Goal: Task Accomplishment & Management: Complete application form

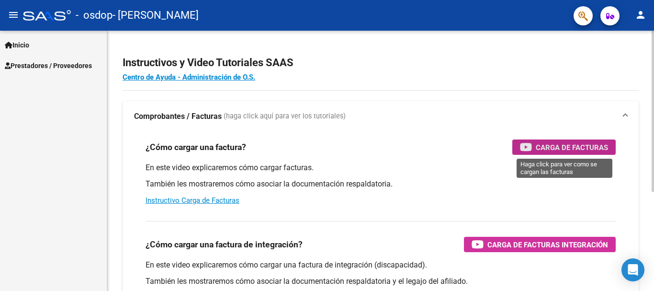
click at [546, 141] on span "Carga de Facturas" at bounding box center [572, 147] width 72 height 12
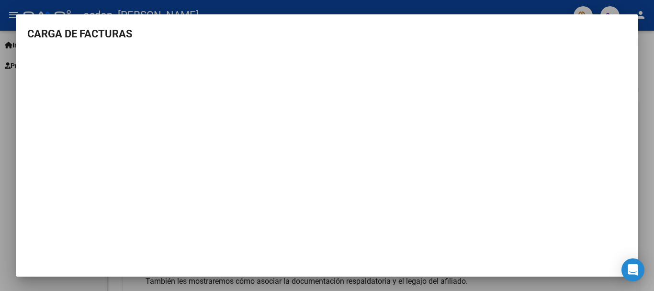
scroll to position [1, 0]
click at [623, 35] on mat-dialog-content "CARGA DE FACTURAS" at bounding box center [327, 146] width 622 height 242
click at [3, 36] on div at bounding box center [327, 145] width 654 height 291
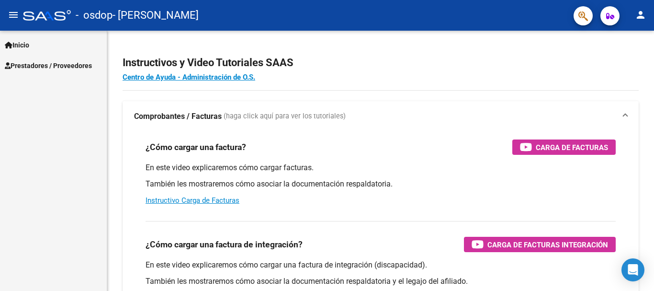
click at [40, 62] on span "Prestadores / Proveedores" at bounding box center [48, 65] width 87 height 11
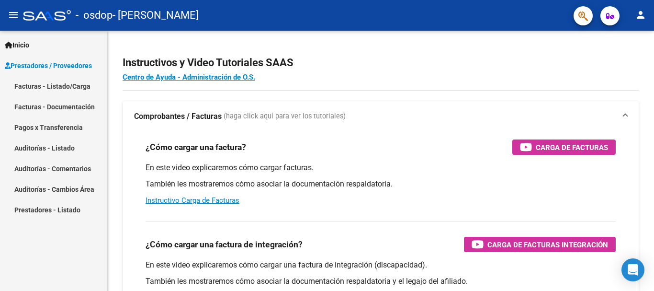
click at [45, 86] on link "Facturas - Listado/Carga" at bounding box center [53, 86] width 107 height 21
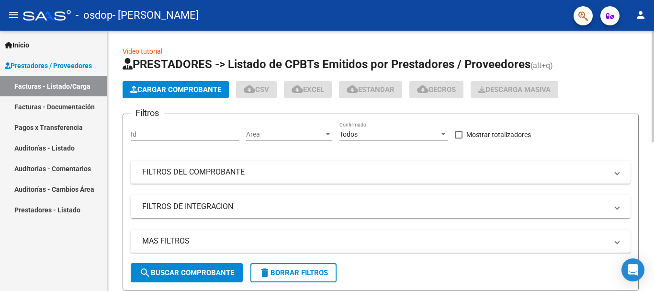
click at [185, 88] on span "Cargar Comprobante" at bounding box center [175, 89] width 91 height 9
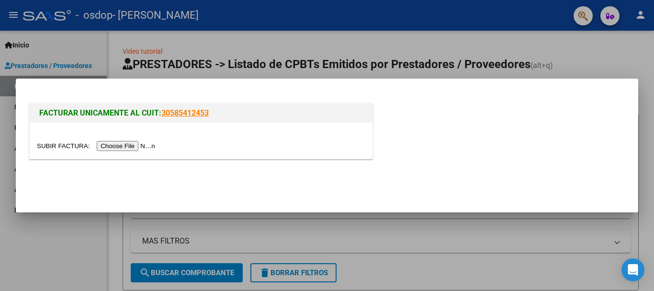
click at [106, 146] on input "file" at bounding box center [97, 146] width 121 height 10
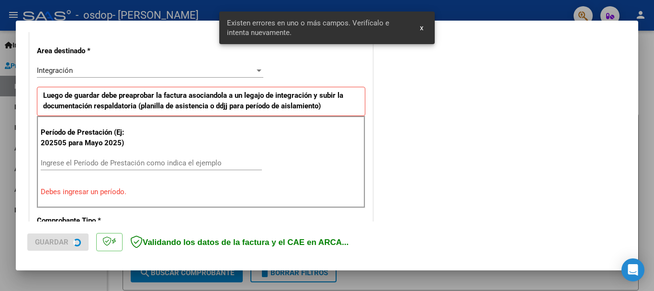
scroll to position [221, 0]
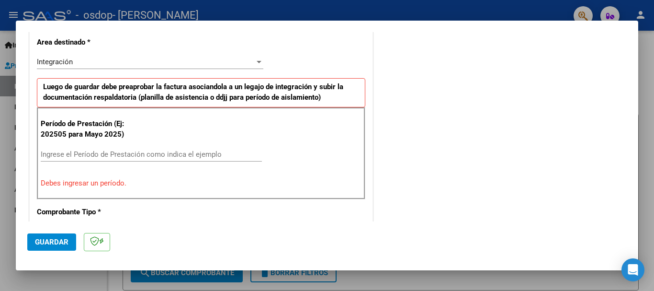
click at [421, 220] on div "COMENTARIOS Comentarios del Prestador / Gerenciador:" at bounding box center [501, 249] width 252 height 857
click at [71, 154] on input "Ingrese el Período de Prestación como indica el ejemplo" at bounding box center [151, 154] width 221 height 9
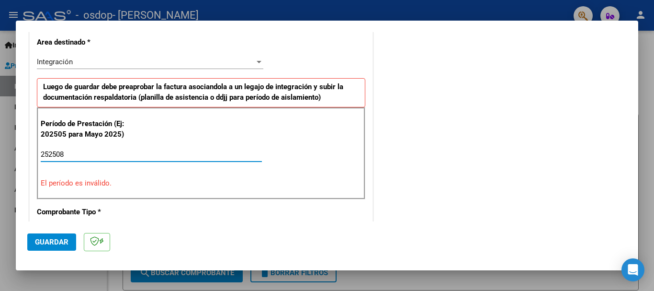
type input "252508"
click at [158, 180] on p "El período es inválido." at bounding box center [201, 183] width 321 height 11
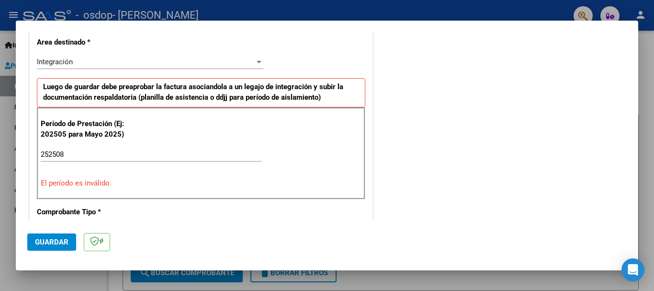
click at [107, 184] on p "El período es inválido." at bounding box center [201, 183] width 321 height 11
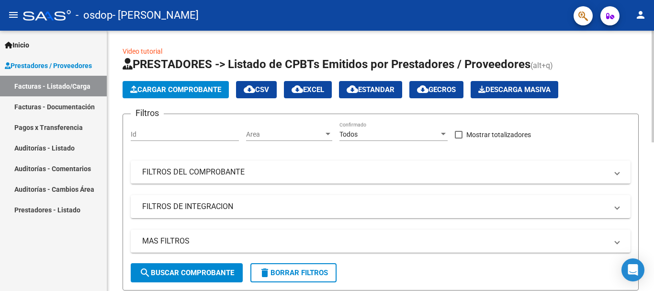
click at [186, 83] on button "Cargar Comprobante" at bounding box center [176, 89] width 106 height 17
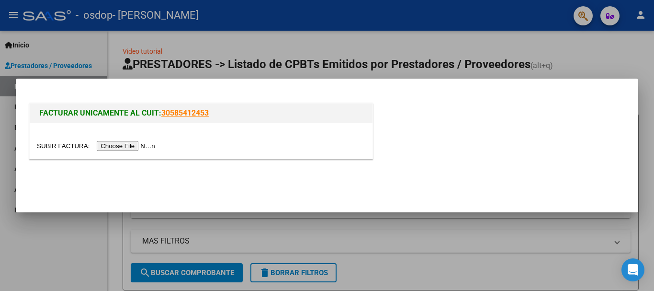
click at [121, 146] on input "file" at bounding box center [97, 146] width 121 height 10
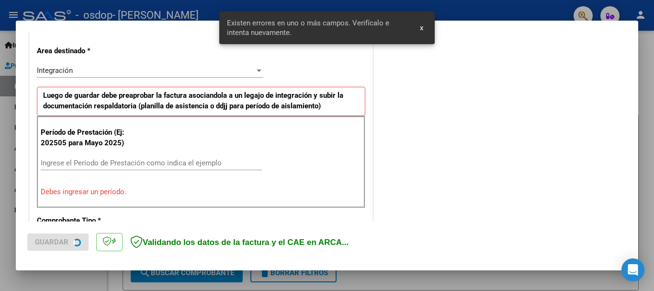
scroll to position [221, 0]
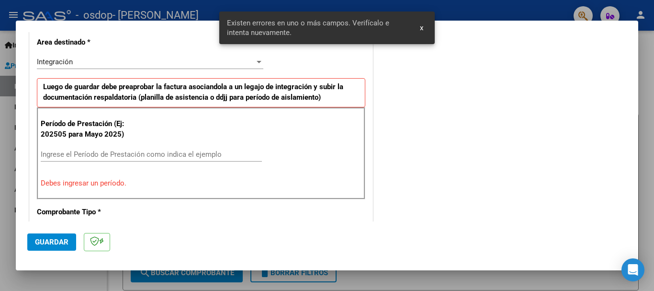
click at [80, 156] on input "Ingrese el Período de Prestación como indica el ejemplo" at bounding box center [151, 154] width 221 height 9
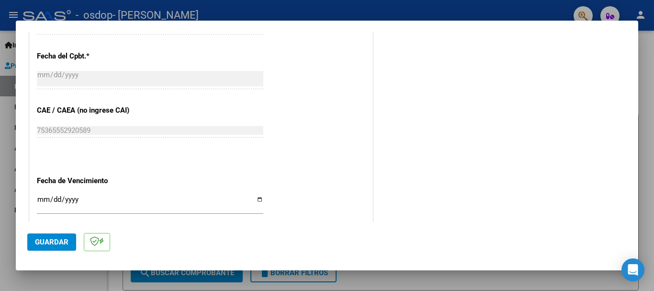
scroll to position [556, 0]
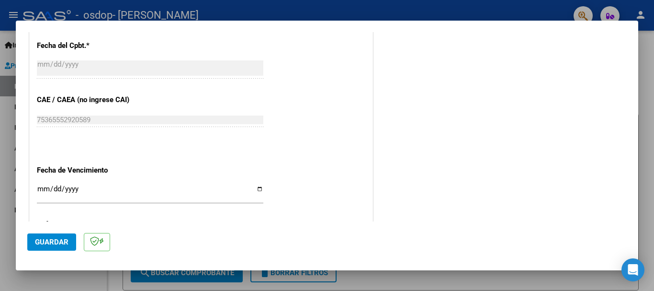
type input "202508"
click at [40, 189] on input "Ingresar la fecha" at bounding box center [150, 192] width 226 height 15
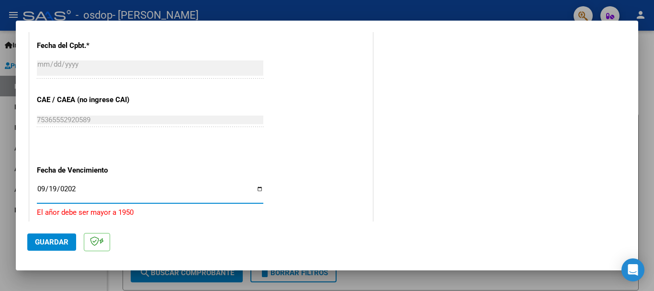
type input "[DATE]"
click at [58, 246] on button "Guardar" at bounding box center [51, 241] width 49 height 17
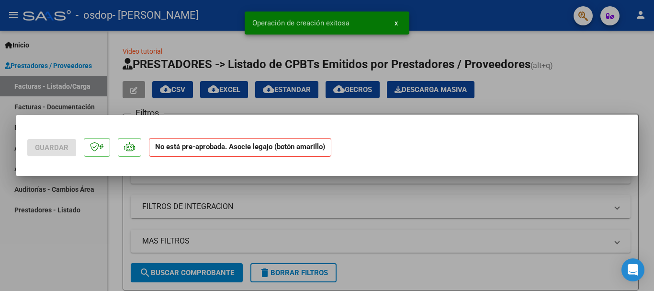
scroll to position [0, 0]
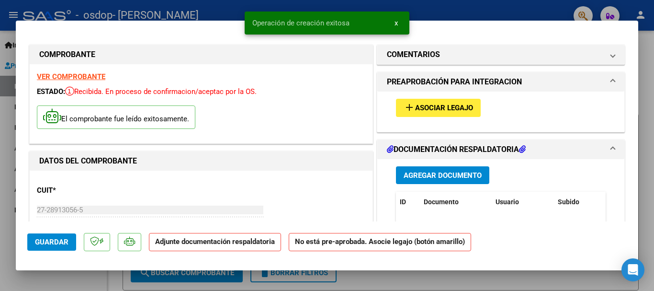
click at [426, 106] on span "Asociar Legajo" at bounding box center [444, 108] width 58 height 9
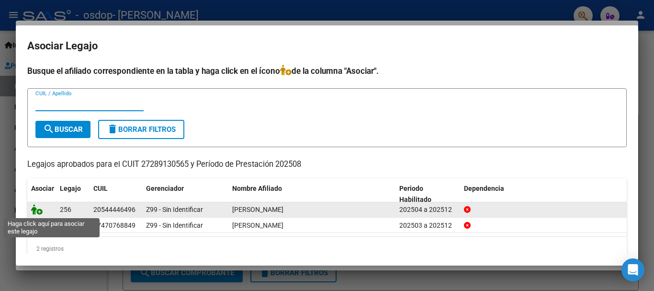
click at [34, 213] on icon at bounding box center [36, 209] width 11 height 11
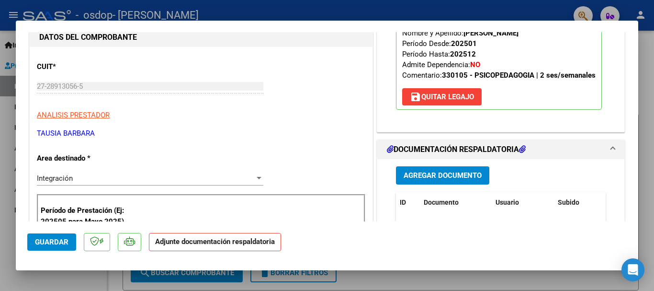
scroll to position [144, 0]
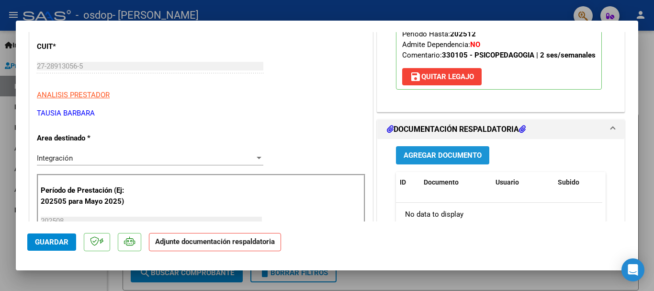
click at [442, 153] on span "Agregar Documento" at bounding box center [443, 155] width 78 height 9
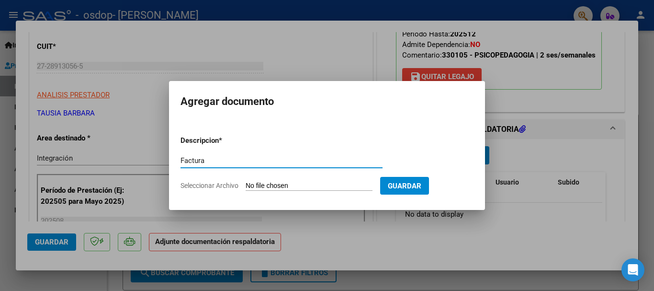
type input "Factura"
click at [263, 183] on input "Seleccionar Archivo" at bounding box center [309, 185] width 127 height 9
type input "C:\fakepath\27289130565_011_00002_00001181.pdf"
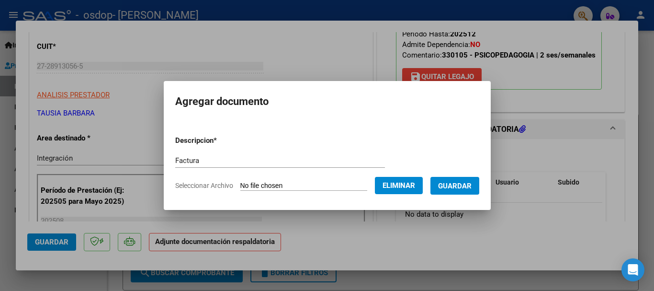
click at [472, 188] on span "Guardar" at bounding box center [455, 185] width 34 height 9
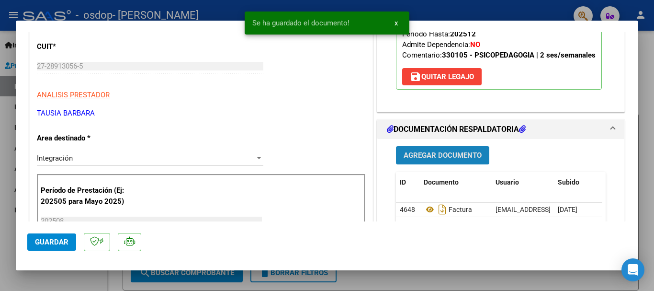
click at [453, 154] on span "Agregar Documento" at bounding box center [443, 155] width 78 height 9
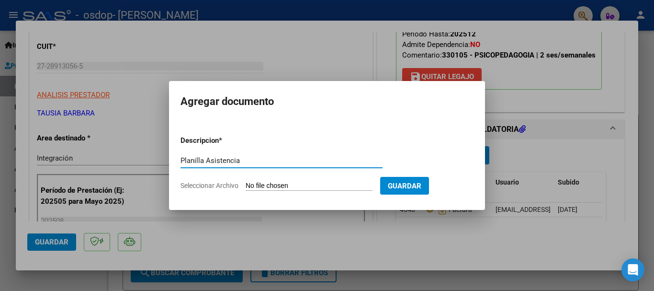
type input "Planilla Asistencia"
click at [329, 184] on input "Seleccionar Archivo" at bounding box center [309, 185] width 127 height 9
type input "C:\fakepath\Planilla asist Minisini agosto 2025.pdf"
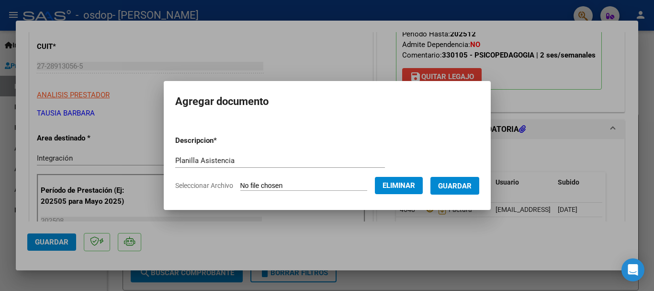
click at [470, 184] on span "Guardar" at bounding box center [455, 185] width 34 height 9
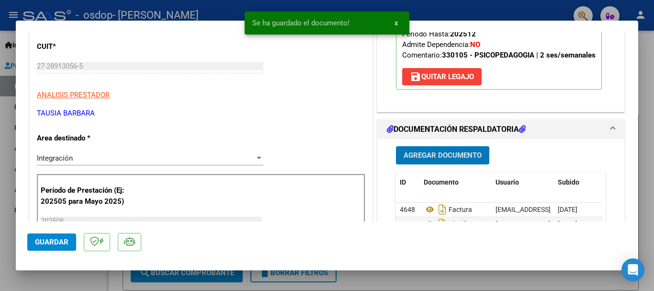
click at [452, 150] on button "Agregar Documento" at bounding box center [442, 155] width 93 height 18
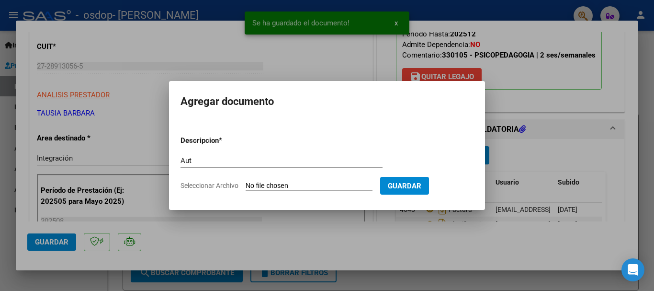
click at [276, 152] on form "Descripcion * Aut Escriba aquí una descripcion Seleccionar Archivo Guardar" at bounding box center [326, 163] width 293 height 70
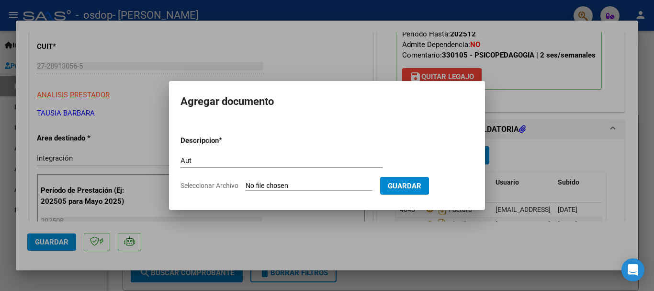
click at [228, 158] on input "Aut" at bounding box center [281, 160] width 202 height 9
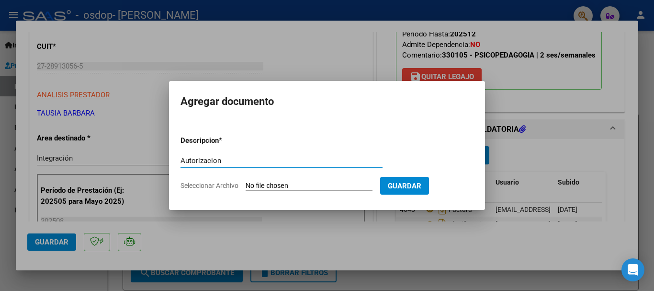
type input "Autorizacion"
click at [260, 186] on input "Seleccionar Archivo" at bounding box center [309, 185] width 127 height 9
type input "C:\fakepath\AUTORIZACION OSDOP 2025 [PERSON_NAME].pdf"
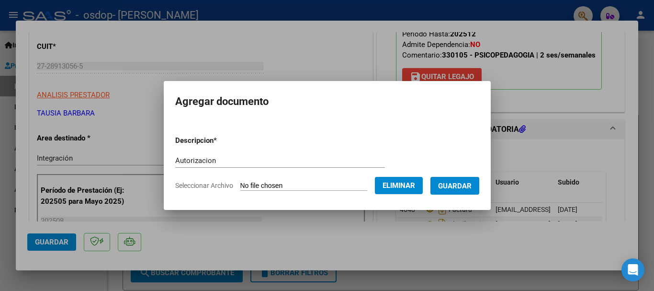
click at [472, 187] on span "Guardar" at bounding box center [455, 185] width 34 height 9
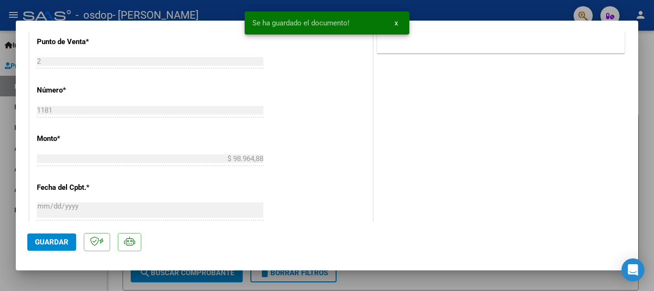
scroll to position [431, 0]
click at [34, 244] on button "Guardar" at bounding box center [51, 241] width 49 height 17
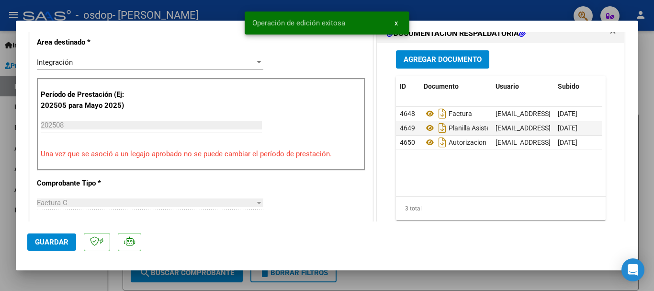
scroll to position [0, 0]
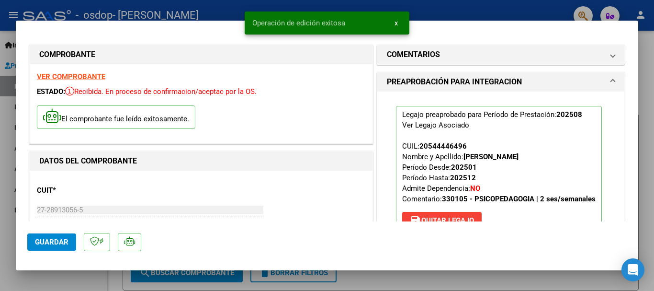
click at [36, 12] on div at bounding box center [327, 145] width 654 height 291
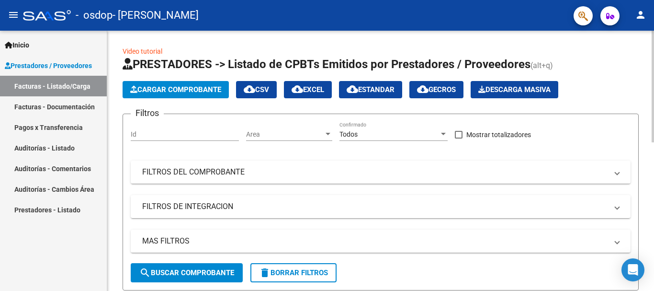
click at [163, 85] on span "Cargar Comprobante" at bounding box center [175, 89] width 91 height 9
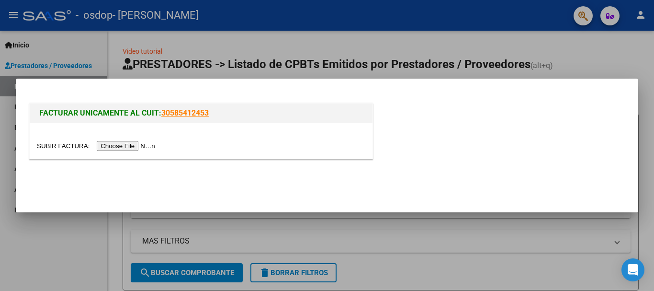
click at [137, 145] on input "file" at bounding box center [97, 146] width 121 height 10
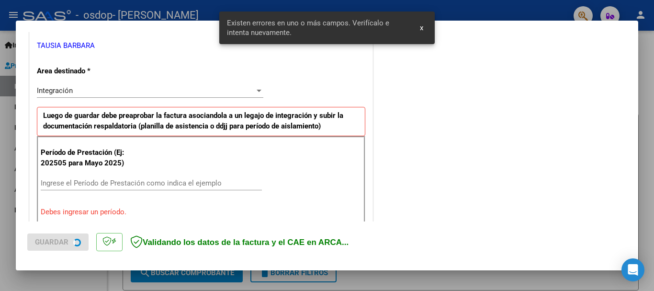
scroll to position [221, 0]
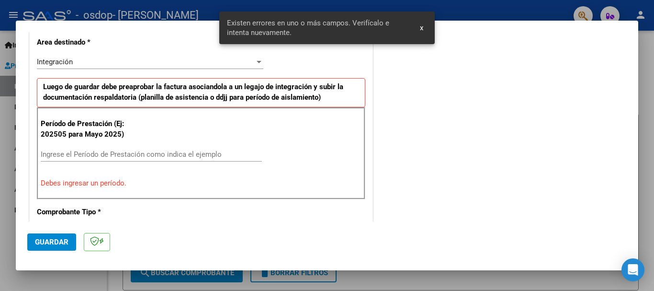
click at [61, 150] on input "Ingrese el Período de Prestación como indica el ejemplo" at bounding box center [151, 154] width 221 height 9
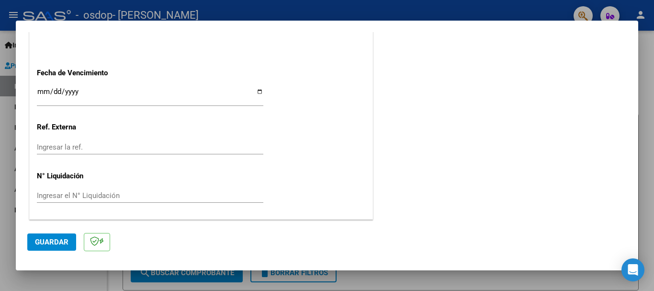
scroll to position [558, 0]
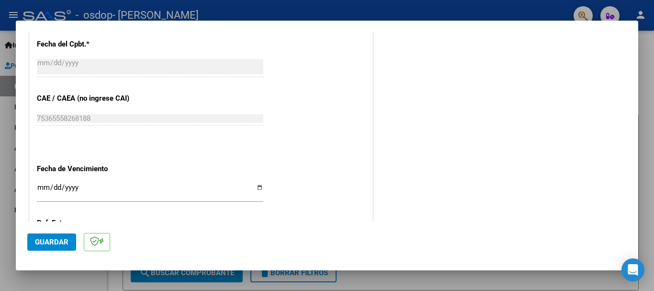
type input "202508"
click at [42, 183] on input "Ingresar la fecha" at bounding box center [150, 190] width 226 height 15
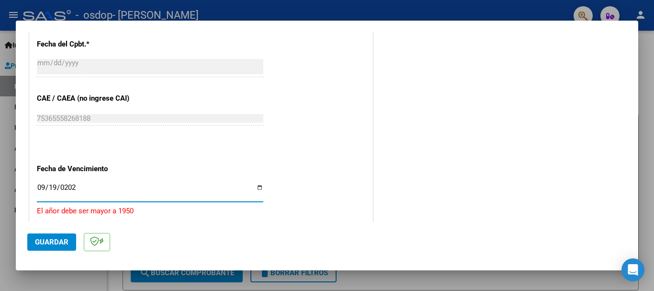
type input "[DATE]"
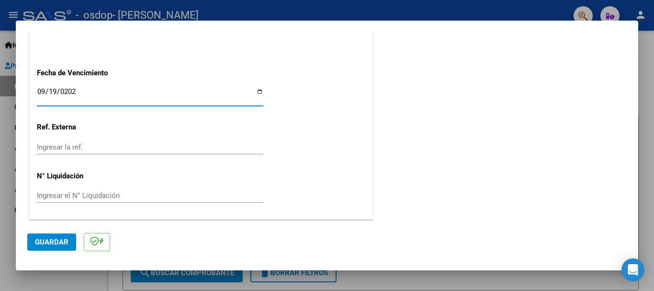
click at [45, 243] on span "Guardar" at bounding box center [52, 241] width 34 height 9
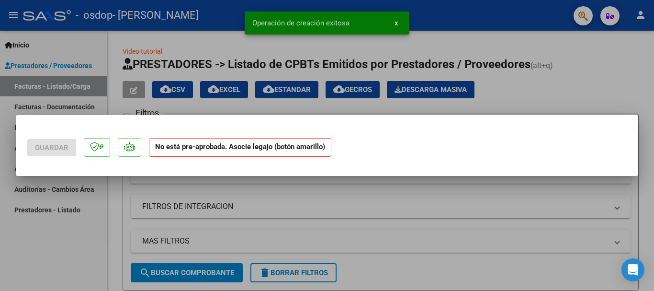
scroll to position [0, 0]
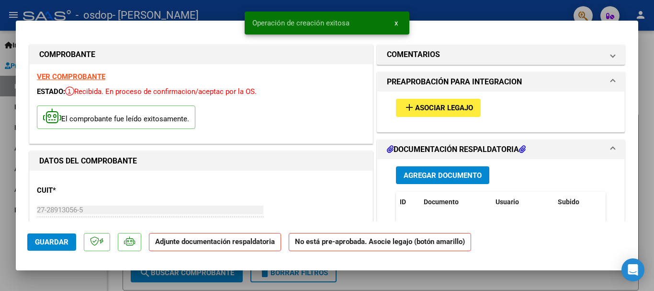
click at [438, 101] on button "add Asociar Legajo" at bounding box center [438, 108] width 85 height 18
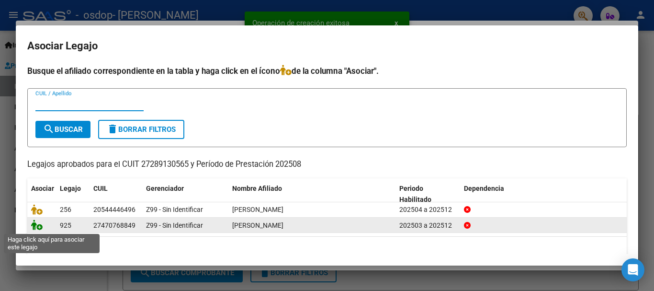
click at [34, 224] on icon at bounding box center [36, 224] width 11 height 11
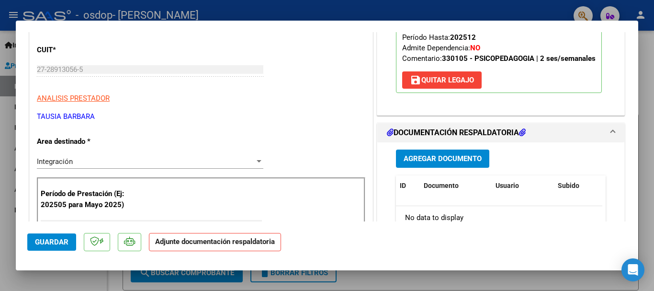
scroll to position [144, 0]
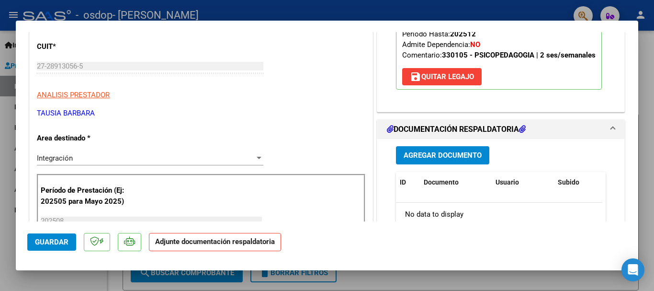
click at [434, 156] on span "Agregar Documento" at bounding box center [443, 155] width 78 height 9
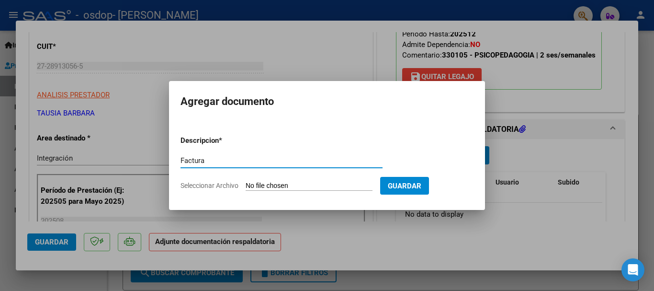
type input "Factura"
click at [261, 183] on input "Seleccionar Archivo" at bounding box center [309, 185] width 127 height 9
type input "C:\fakepath\27289130565_011_00002_00001188.pdf"
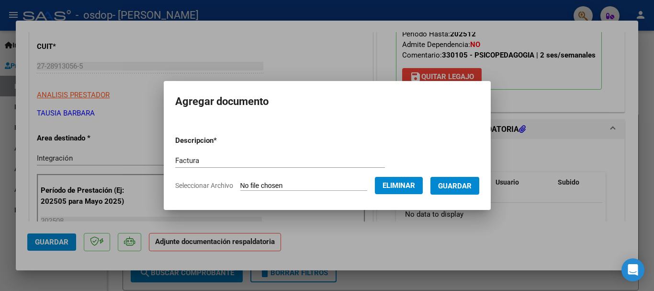
click at [470, 185] on span "Guardar" at bounding box center [455, 185] width 34 height 9
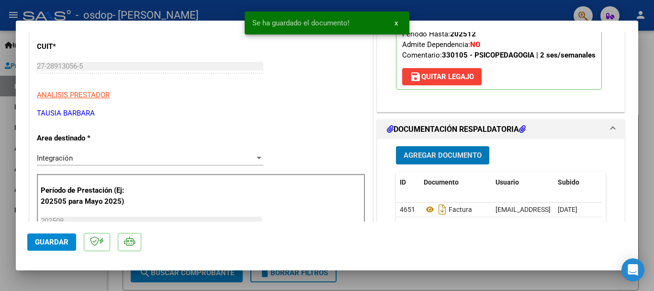
click at [430, 150] on button "Agregar Documento" at bounding box center [442, 155] width 93 height 18
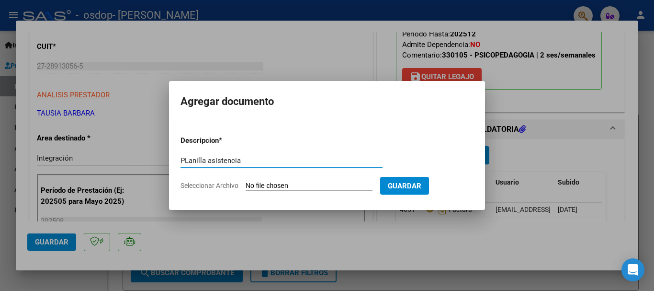
type input "PLanilla asistencia"
click at [301, 189] on input "Seleccionar Archivo" at bounding box center [309, 185] width 127 height 9
type input "C:\fakepath\Planilla asist [PERSON_NAME] 2025.pdf"
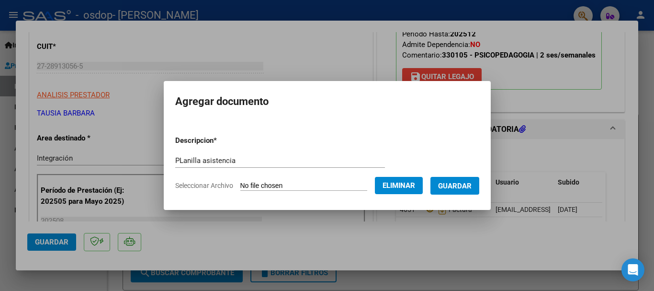
click at [471, 189] on span "Guardar" at bounding box center [455, 185] width 34 height 9
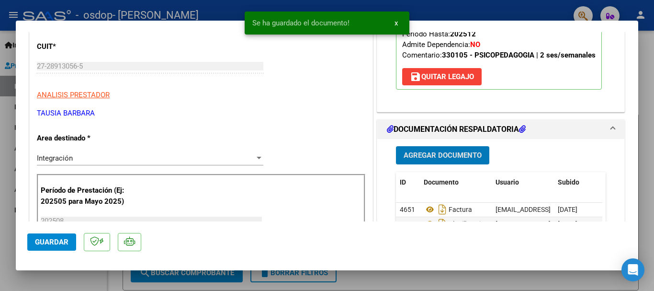
click at [459, 157] on span "Agregar Documento" at bounding box center [443, 155] width 78 height 9
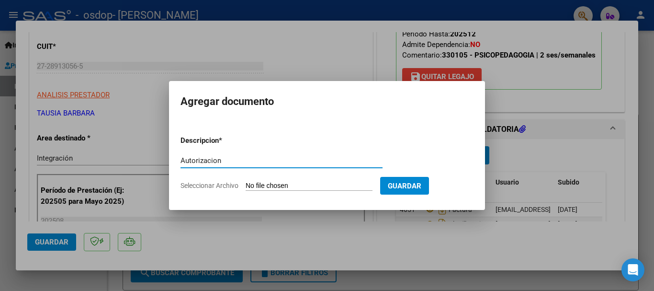
type input "Autorizacion"
click at [271, 187] on input "Seleccionar Archivo" at bounding box center [309, 185] width 127 height 9
type input "C:\fakepath\AUTORIZACION OSDOP 2025 [PERSON_NAME].pdf"
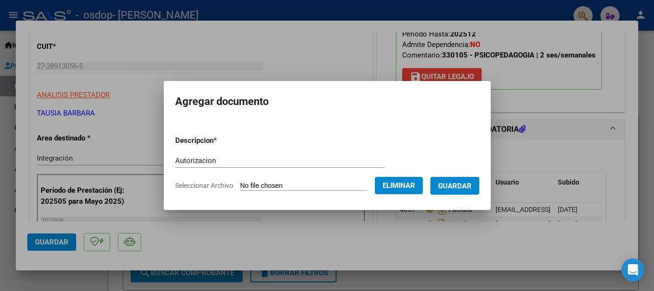
click at [458, 189] on span "Guardar" at bounding box center [455, 185] width 34 height 9
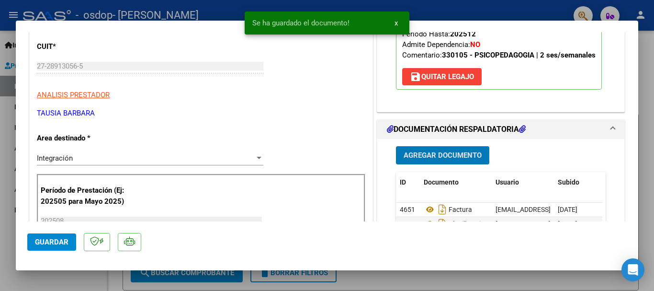
click at [428, 158] on span "Agregar Documento" at bounding box center [443, 155] width 78 height 9
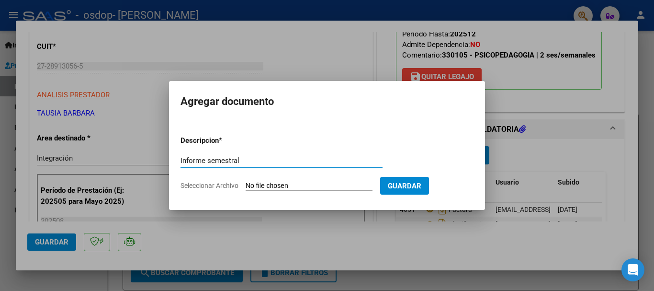
type input "Informe semestral"
click at [276, 184] on input "Seleccionar Archivo" at bounding box center [309, 185] width 127 height 9
type input "C:\fakepath\Informe semestral [PERSON_NAME] 2025.pdf"
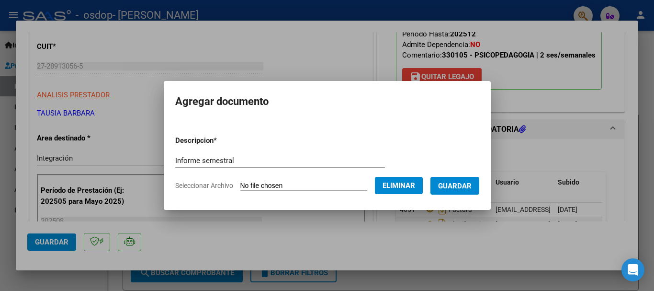
click at [467, 188] on span "Guardar" at bounding box center [455, 185] width 34 height 9
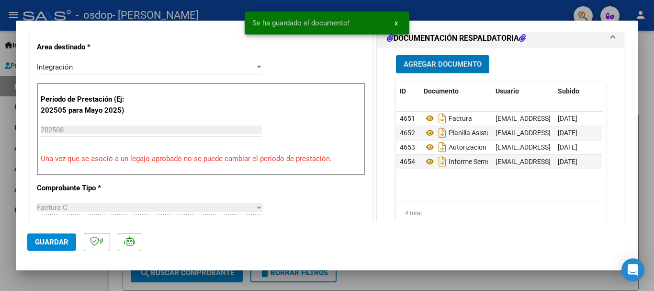
scroll to position [239, 0]
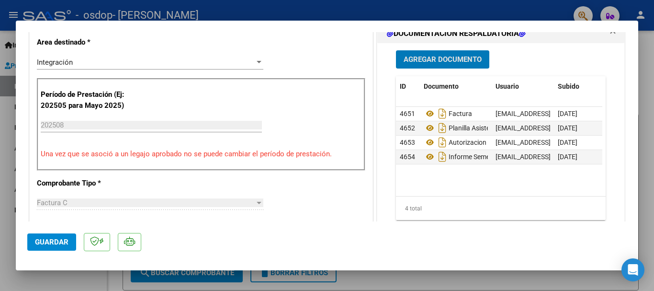
click at [61, 240] on span "Guardar" at bounding box center [52, 241] width 34 height 9
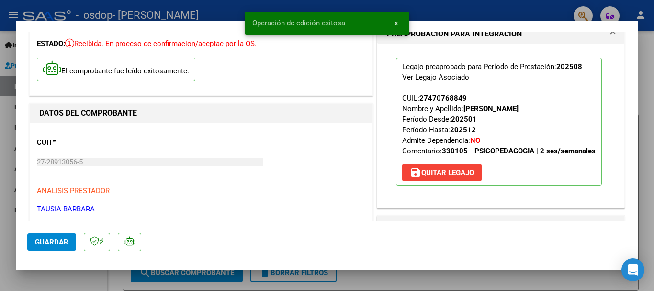
scroll to position [0, 0]
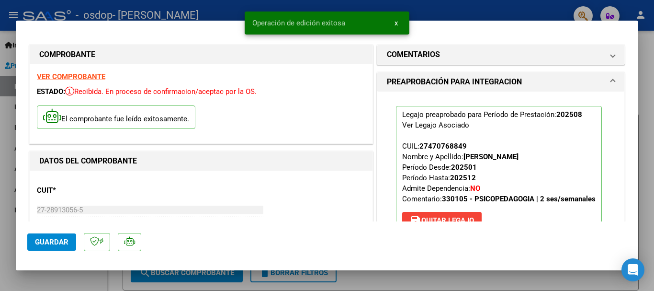
click at [6, 15] on div at bounding box center [327, 145] width 654 height 291
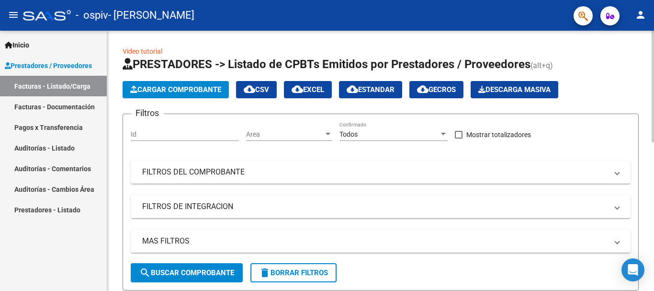
click at [178, 86] on span "Cargar Comprobante" at bounding box center [175, 89] width 91 height 9
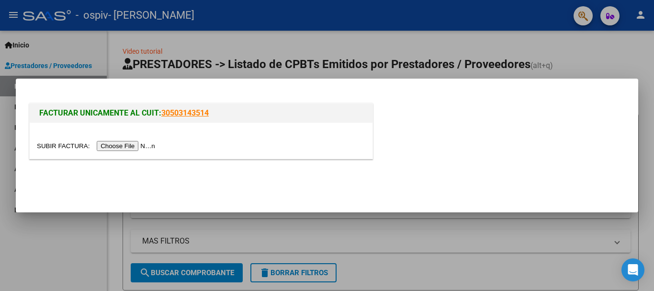
click at [124, 148] on input "file" at bounding box center [97, 146] width 121 height 10
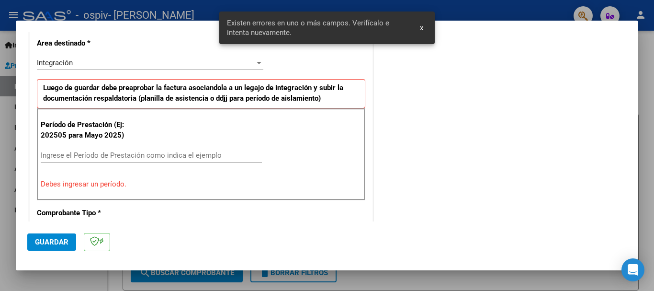
scroll to position [221, 0]
click at [113, 153] on input "Ingrese el Período de Prestación como indica el ejemplo" at bounding box center [151, 154] width 221 height 9
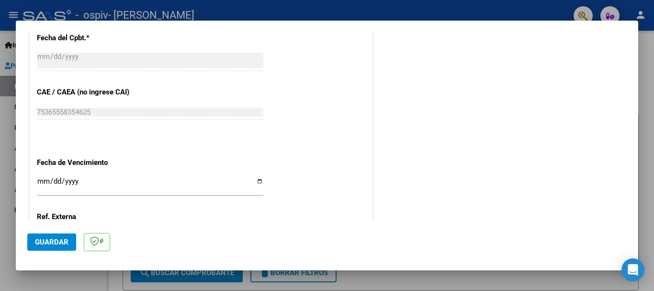
scroll to position [652, 0]
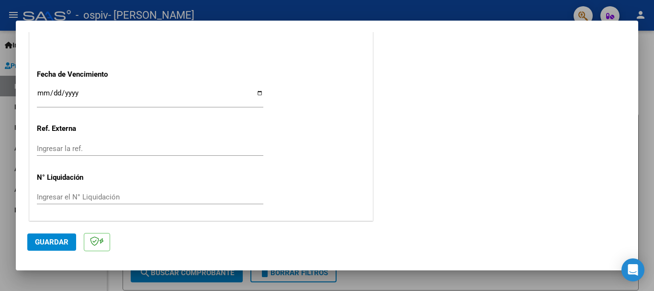
type input "202508"
click at [37, 93] on input "Ingresar la fecha" at bounding box center [150, 96] width 226 height 15
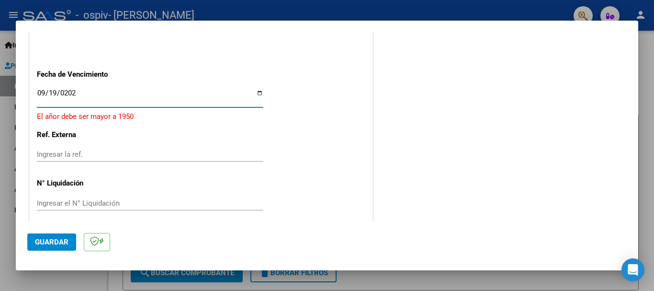
type input "[DATE]"
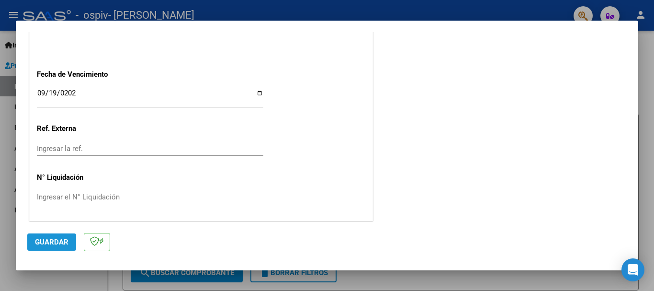
click at [55, 237] on span "Guardar" at bounding box center [52, 241] width 34 height 9
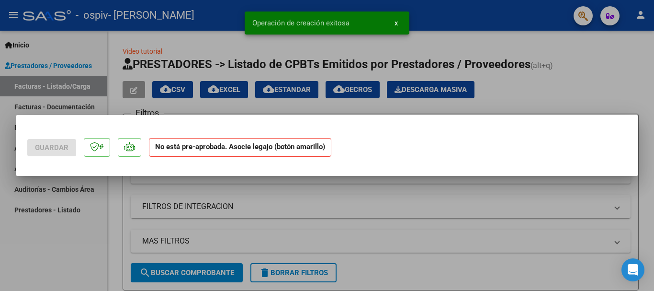
scroll to position [0, 0]
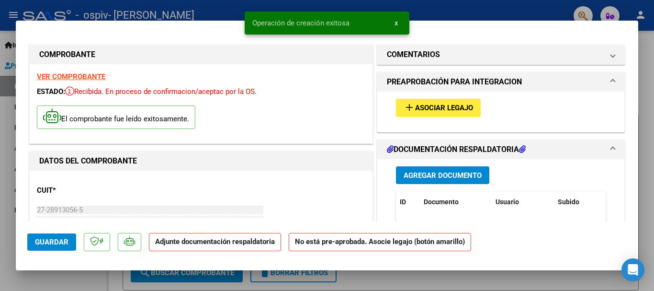
click at [419, 105] on span "Asociar Legajo" at bounding box center [444, 108] width 58 height 9
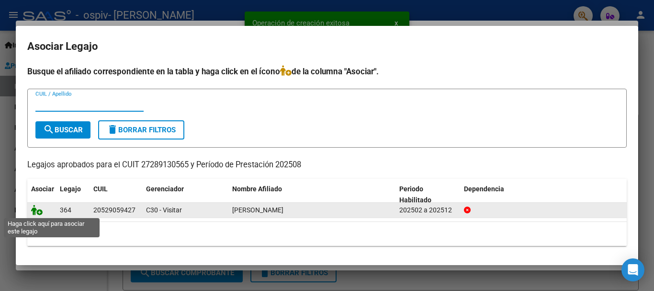
click at [35, 210] on icon at bounding box center [36, 209] width 11 height 11
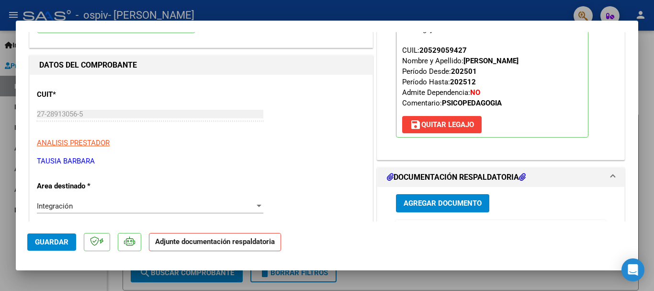
scroll to position [191, 0]
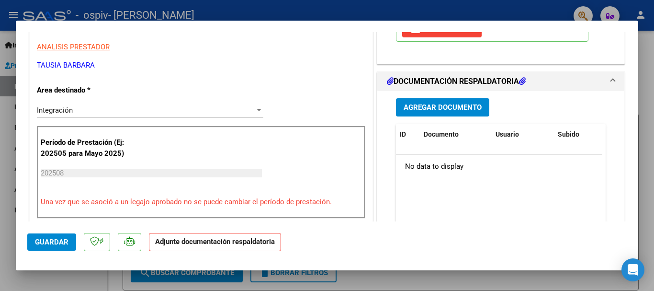
click at [472, 109] on span "Agregar Documento" at bounding box center [443, 107] width 78 height 9
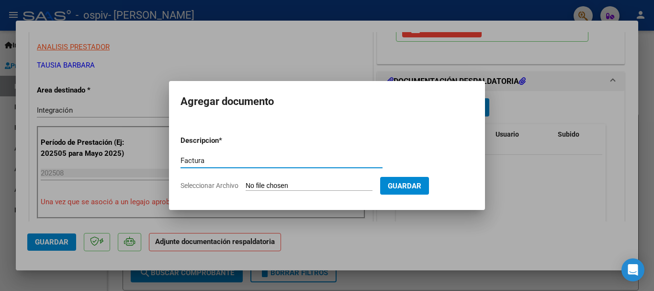
type input "Factura"
click at [320, 184] on input "Seleccionar Archivo" at bounding box center [309, 185] width 127 height 9
type input "C:\fakepath\27289130565_011_00002_00001189.pdf"
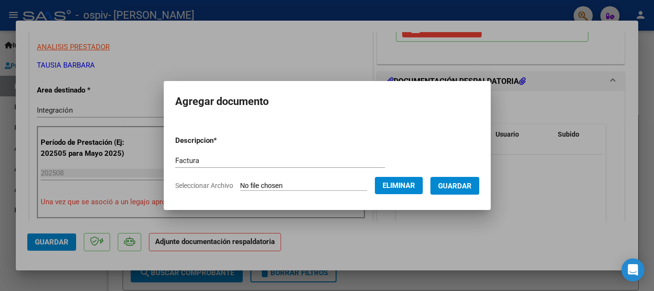
click at [472, 184] on span "Guardar" at bounding box center [455, 185] width 34 height 9
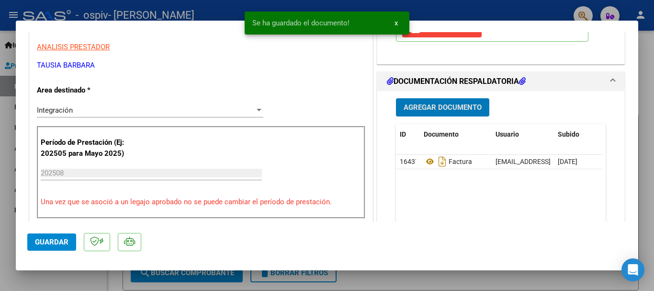
click at [461, 108] on span "Agregar Documento" at bounding box center [443, 107] width 78 height 9
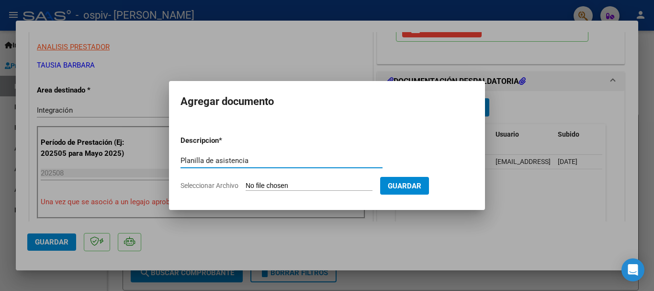
type input "Planilla de asistencia"
click at [306, 185] on input "Seleccionar Archivo" at bounding box center [309, 185] width 127 height 9
type input "C:\fakepath\Planilla asist Sosa agosto 2025.pdf"
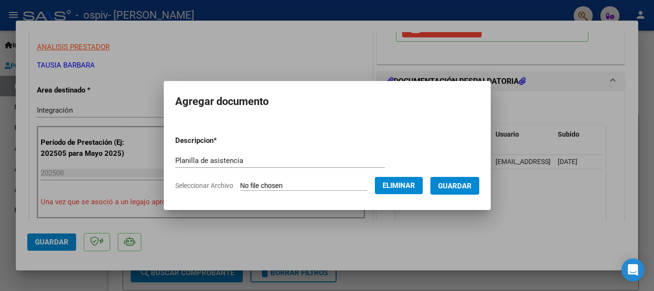
click at [465, 183] on span "Guardar" at bounding box center [455, 185] width 34 height 9
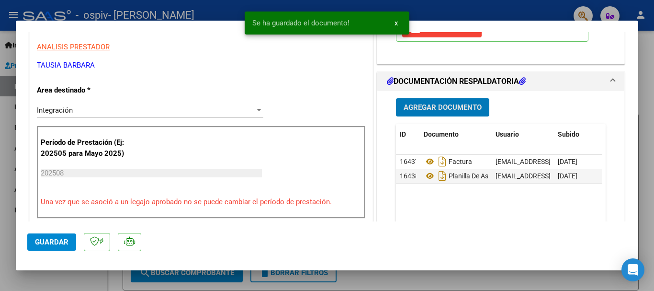
click at [457, 108] on span "Agregar Documento" at bounding box center [443, 107] width 78 height 9
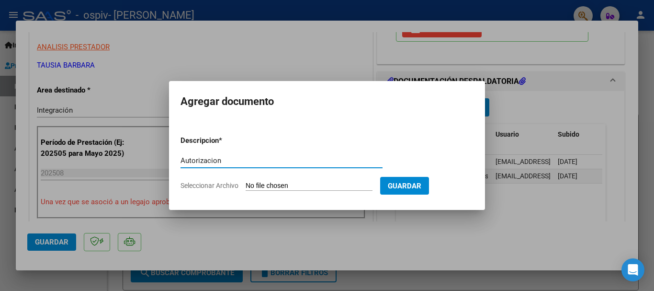
type input "Autorizacion"
click at [284, 186] on input "Seleccionar Archivo" at bounding box center [309, 185] width 127 height 9
type input "C:\fakepath\AUTORIZACION SOSA 2025.pdf"
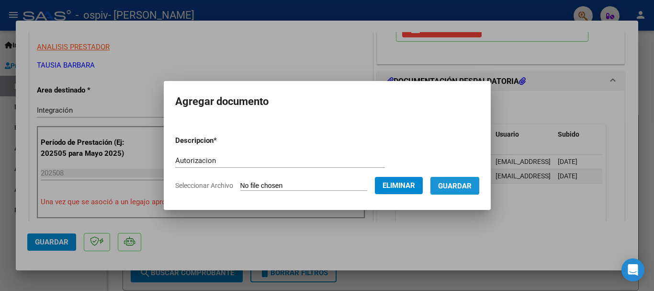
click at [471, 185] on span "Guardar" at bounding box center [455, 185] width 34 height 9
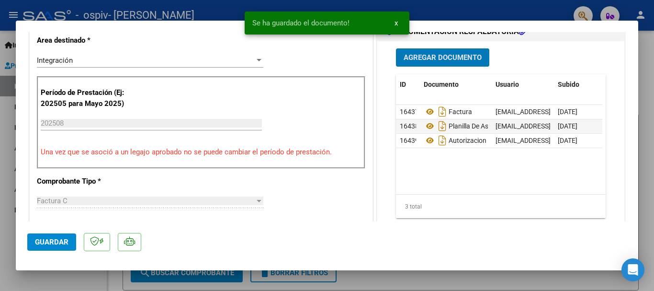
scroll to position [335, 0]
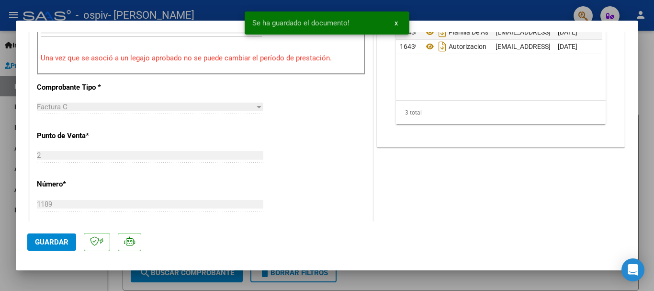
click at [68, 236] on button "Guardar" at bounding box center [51, 241] width 49 height 17
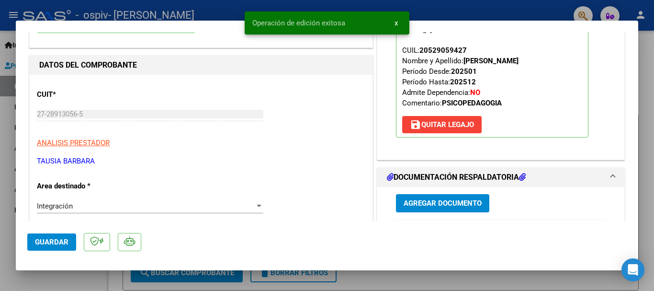
scroll to position [0, 0]
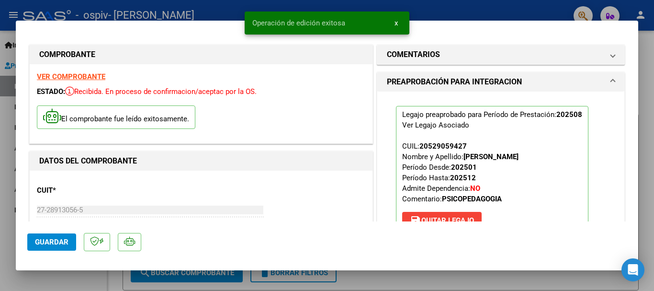
click at [14, 14] on div at bounding box center [327, 145] width 654 height 291
type input "$ 0,00"
